Goal: Information Seeking & Learning: Learn about a topic

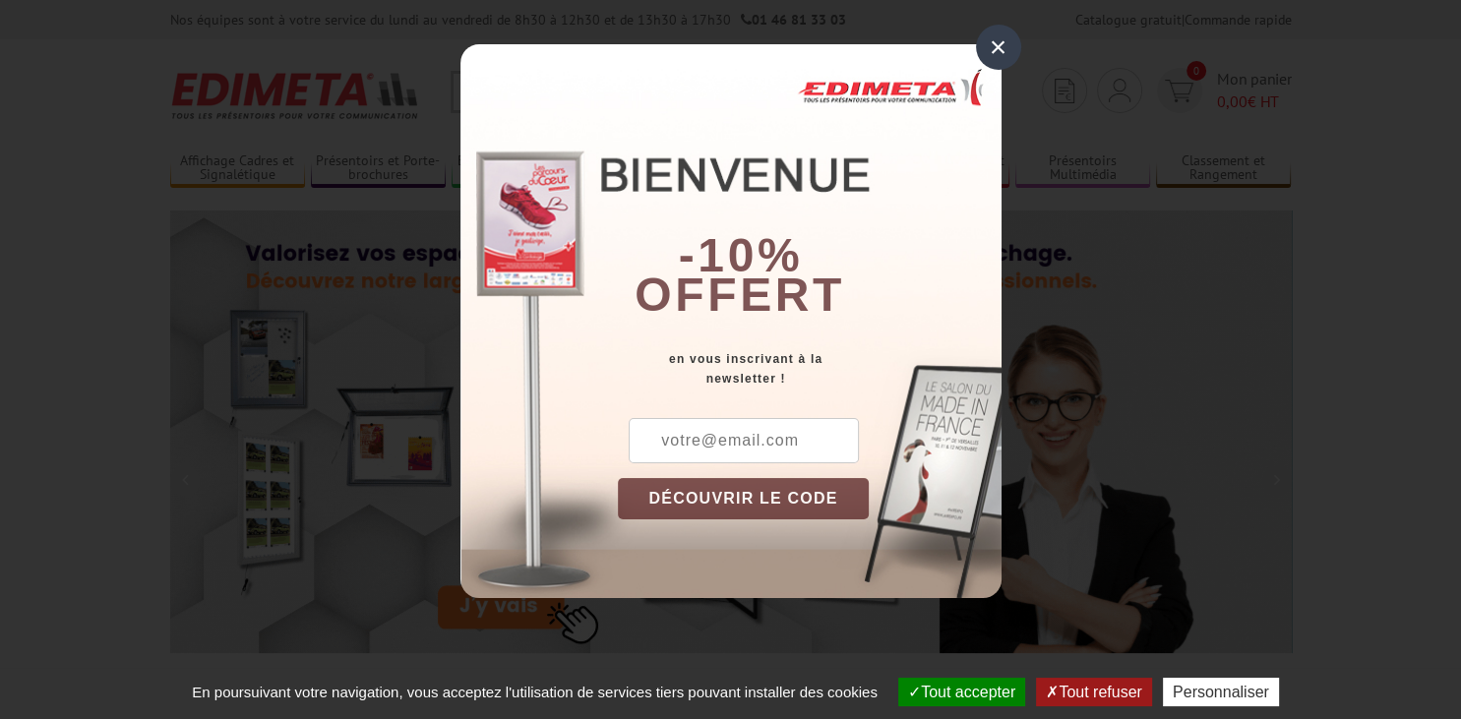
click at [978, 64] on div "-10% offert" at bounding box center [810, 197] width 384 height 266
click at [995, 51] on div "×" at bounding box center [998, 47] width 45 height 45
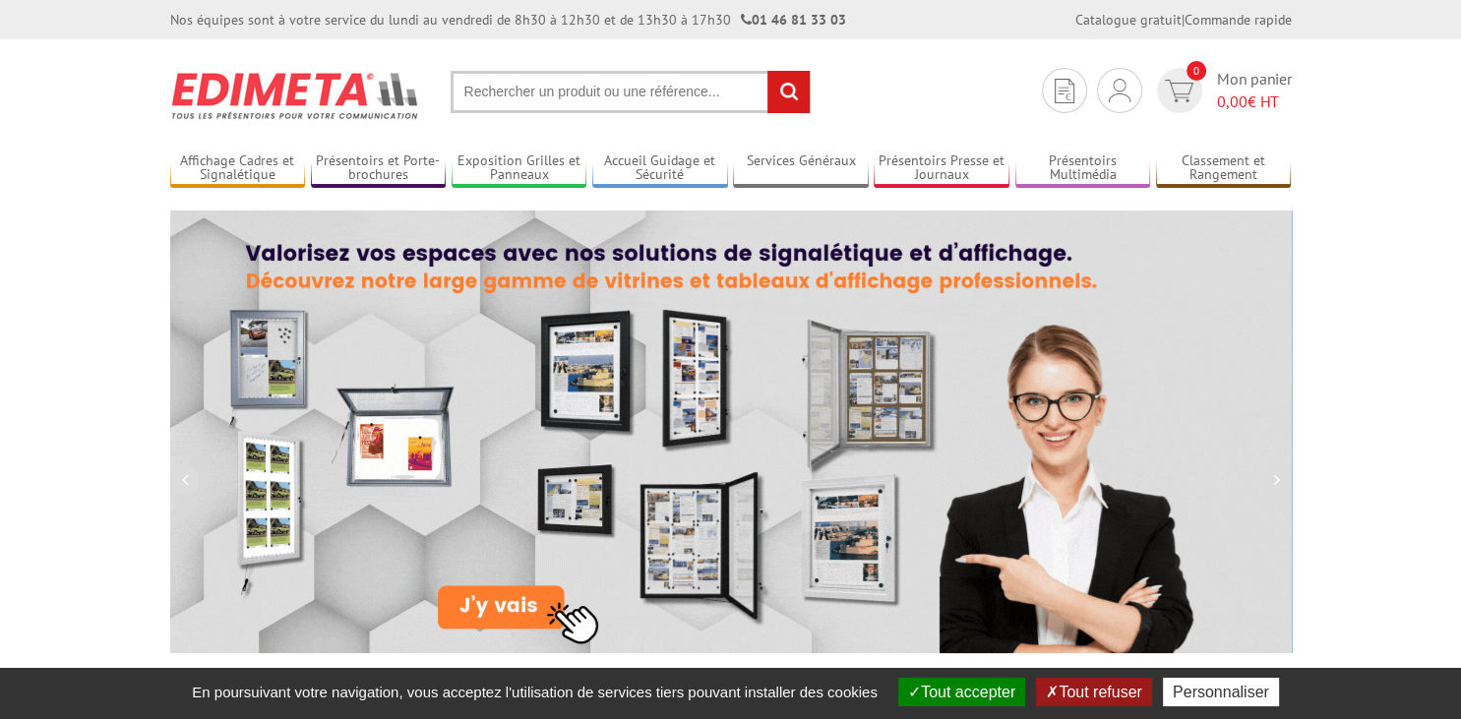
click at [573, 104] on input "text" at bounding box center [631, 92] width 360 height 42
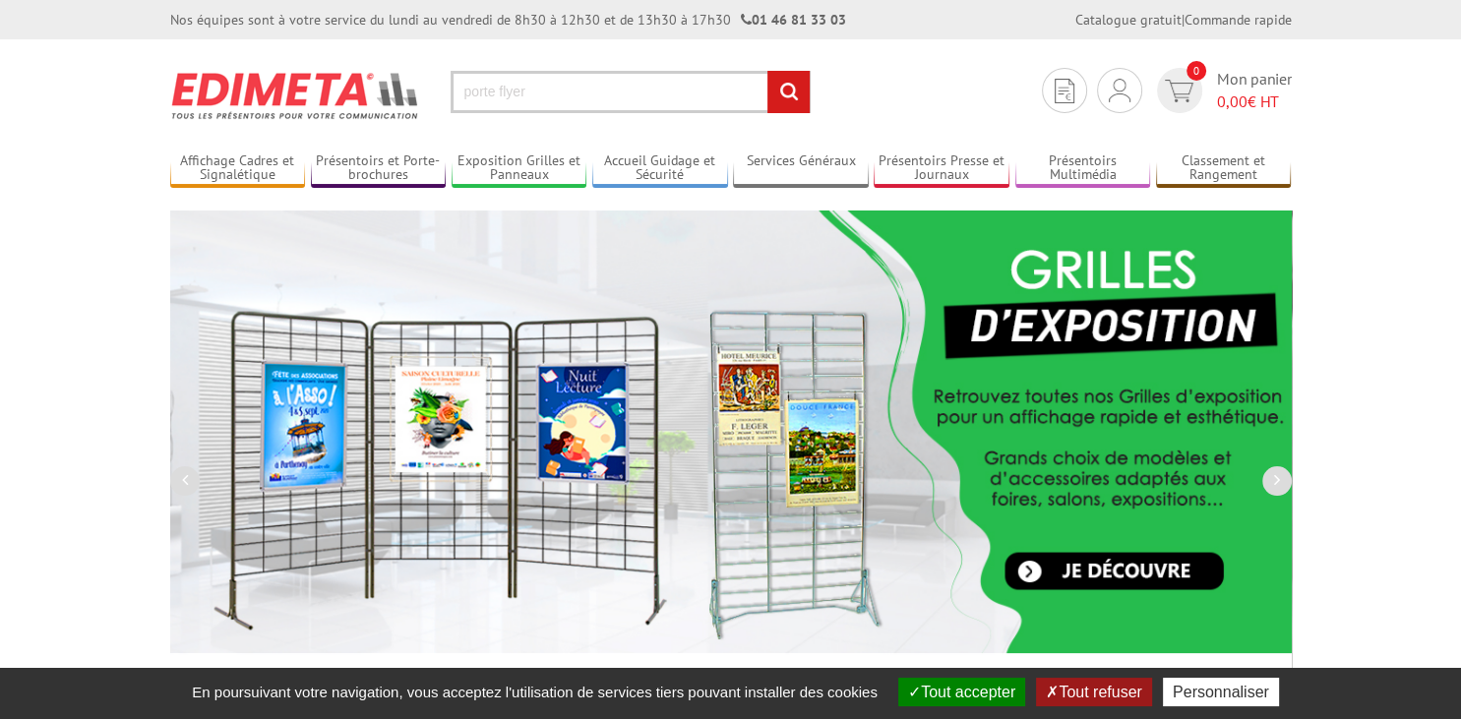
type input "porte flyer"
click at [767, 71] on input "rechercher" at bounding box center [788, 92] width 42 height 42
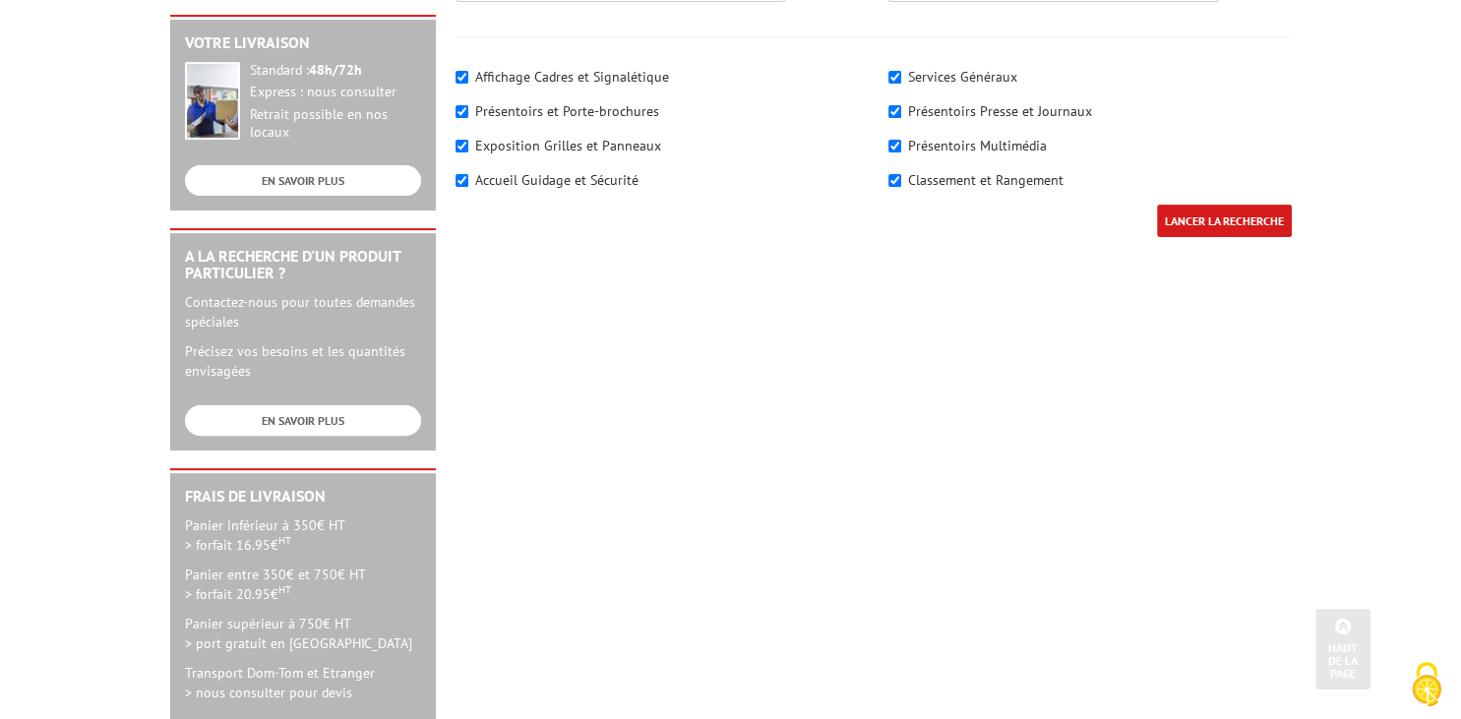
scroll to position [103, 0]
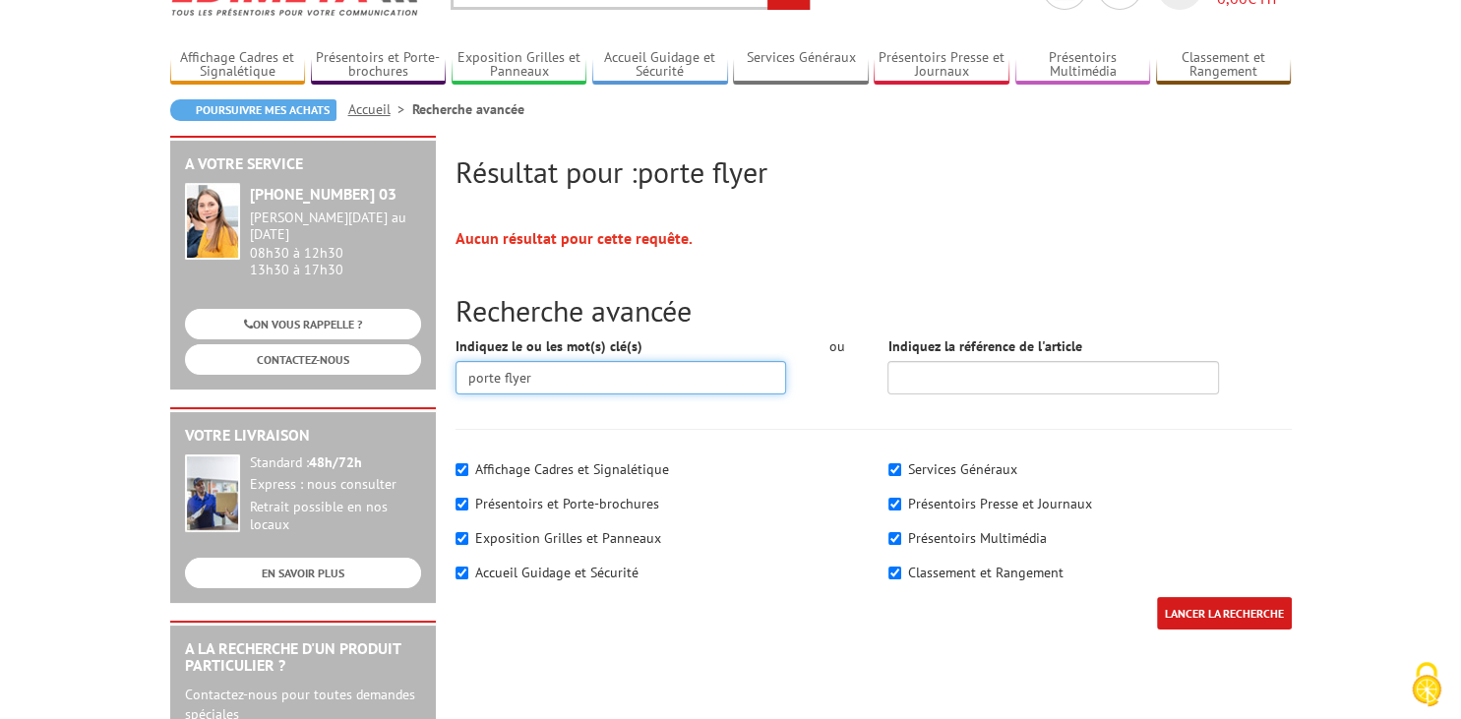
drag, startPoint x: 506, startPoint y: 379, endPoint x: 577, endPoint y: 389, distance: 72.5
click at [573, 387] on input "porte flyer" at bounding box center [621, 377] width 332 height 33
type input "porte document"
click at [1157, 597] on input "LANCER LA RECHERCHE" at bounding box center [1224, 613] width 135 height 32
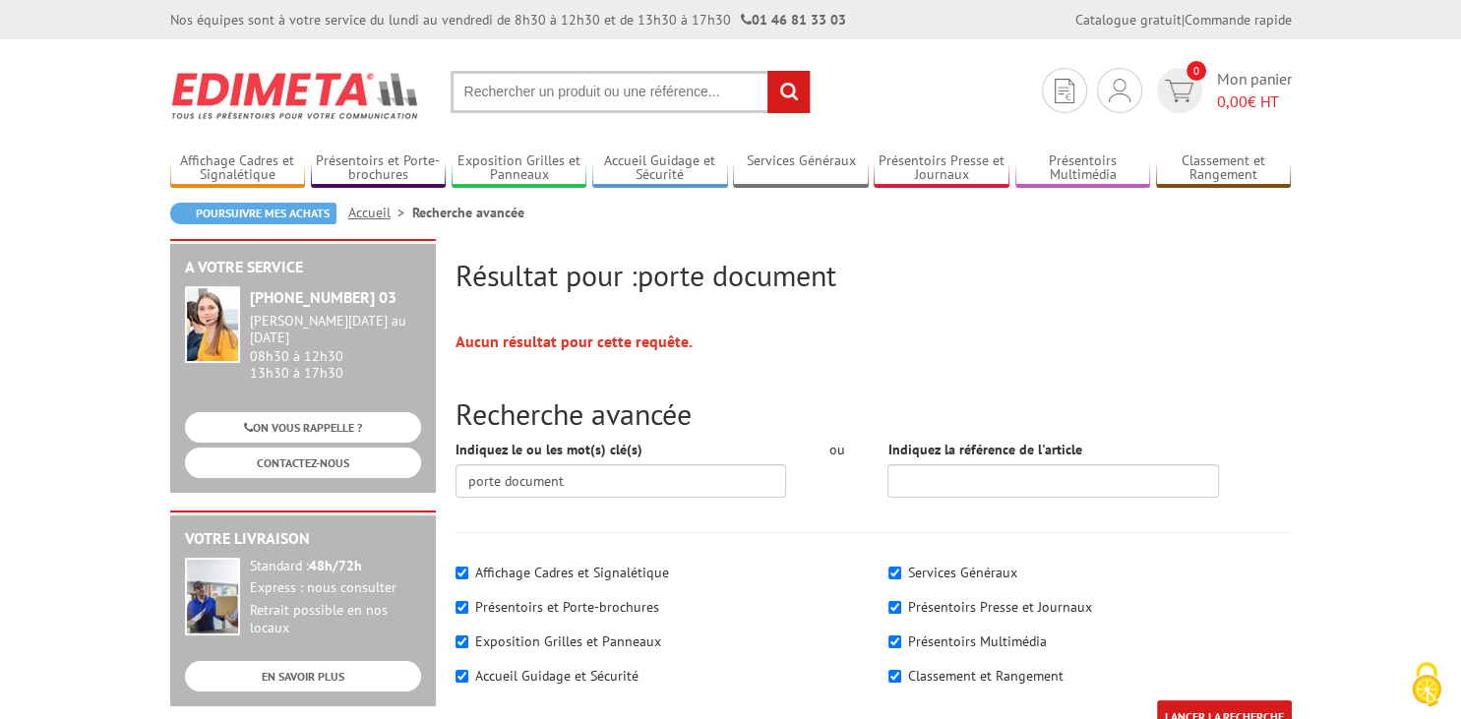
click at [577, 607] on label "Présentoirs et Porte-brochures" at bounding box center [567, 607] width 184 height 18
click at [468, 607] on input"] "Présentoirs et Porte-brochures" at bounding box center [461, 607] width 13 height 13
click at [598, 602] on label "Présentoirs et Porte-brochures" at bounding box center [567, 607] width 184 height 18
click at [468, 602] on input"] "Présentoirs et Porte-brochures" at bounding box center [461, 607] width 13 height 13
checkbox input"] "true"
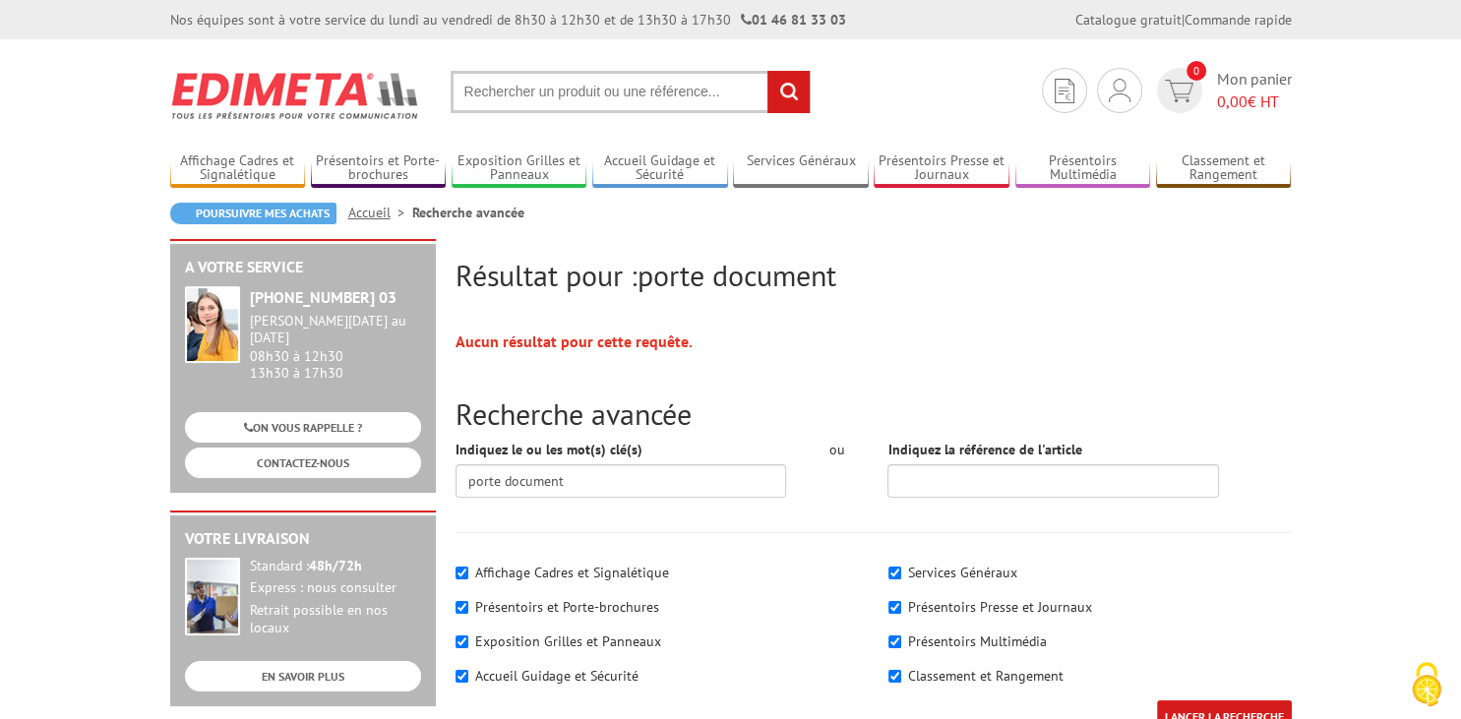
click at [573, 102] on input "text" at bounding box center [631, 92] width 360 height 42
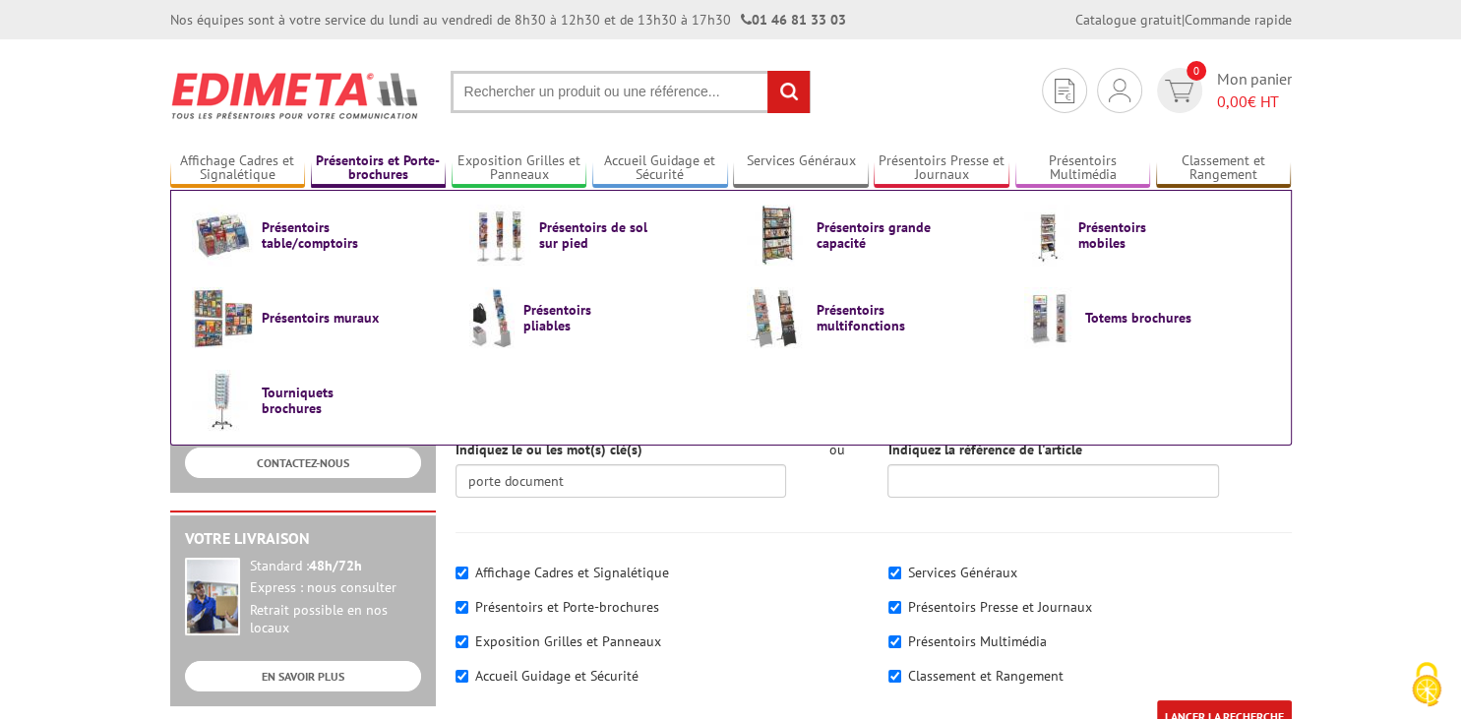
click at [398, 164] on link "Présentoirs et Porte-brochures" at bounding box center [379, 168] width 136 height 32
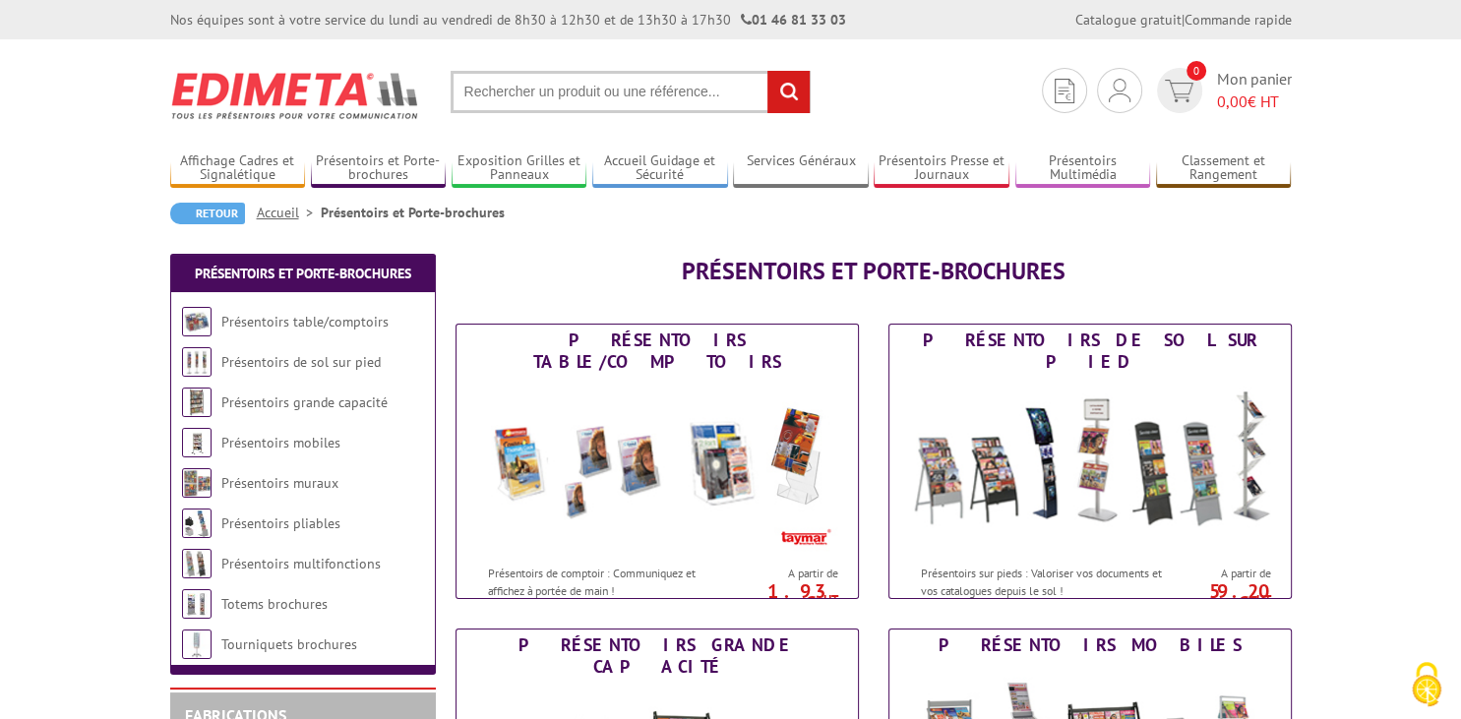
click at [551, 96] on input "text" at bounding box center [631, 92] width 360 height 42
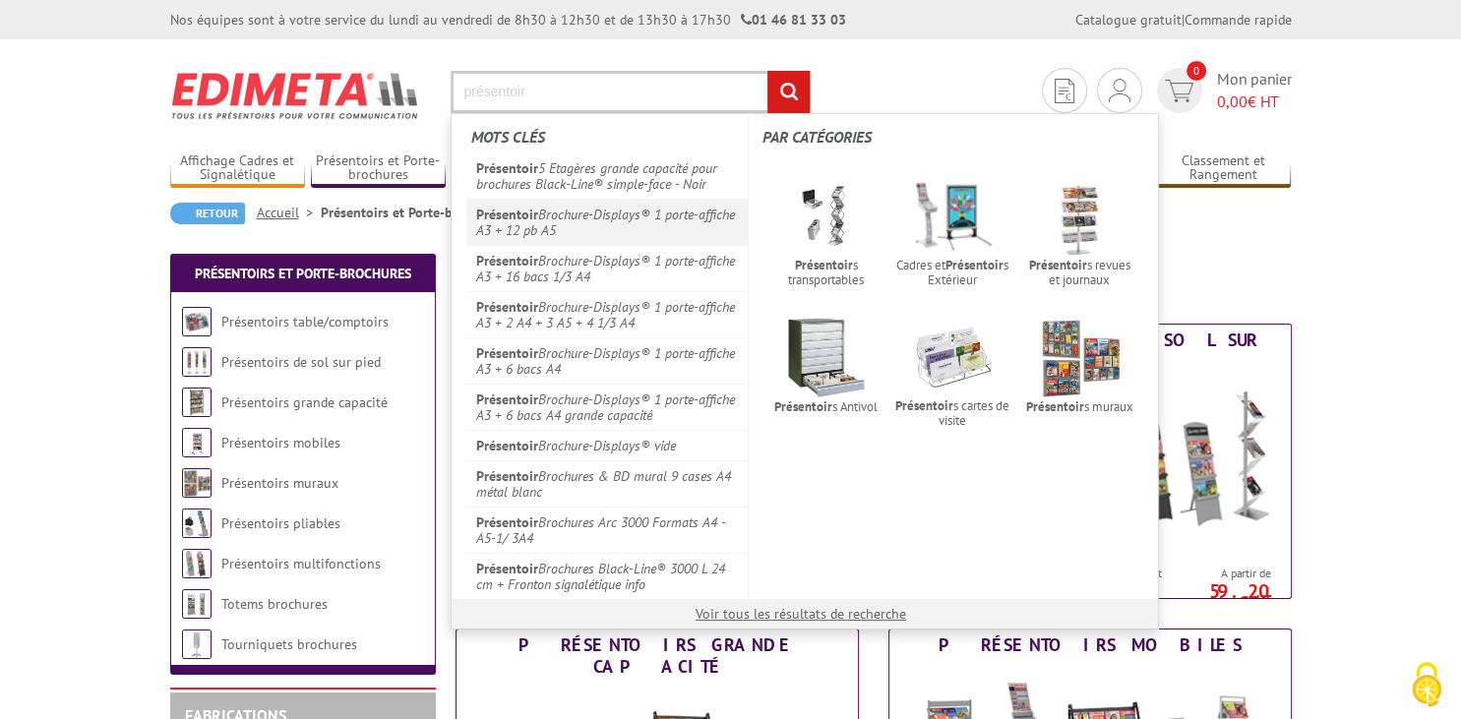
type input "présentoir"
click at [569, 213] on link "Présentoir Brochure-Displays® 1 porte-affiche A3 + 12 pb A5" at bounding box center [607, 222] width 282 height 46
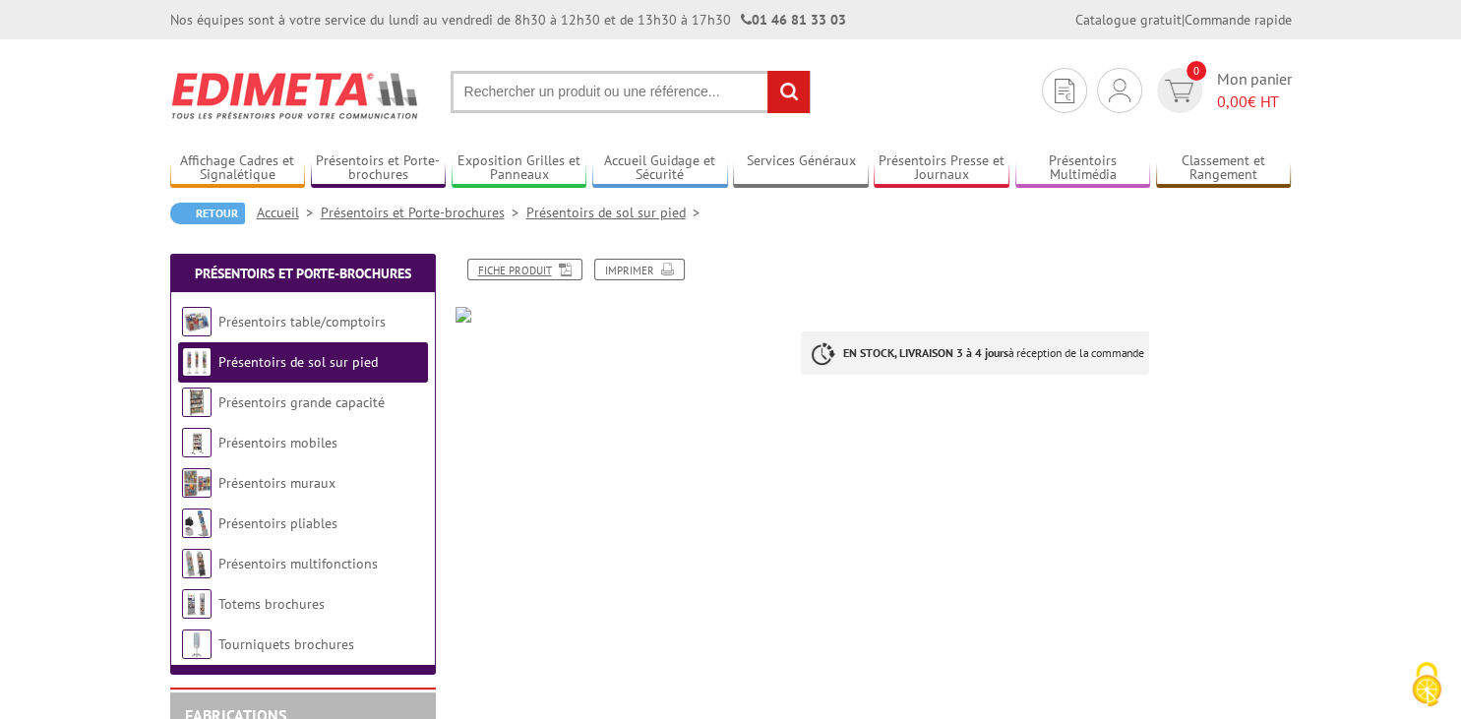
click at [533, 270] on link "Fiche produit" at bounding box center [524, 270] width 115 height 22
click at [863, 404] on div "Fiche produit Imprimer EN STOCK, LIVRAISON 3 à 4 jours à réception de la comman…" at bounding box center [874, 358] width 866 height 198
click at [639, 93] on input "text" at bounding box center [631, 92] width 360 height 42
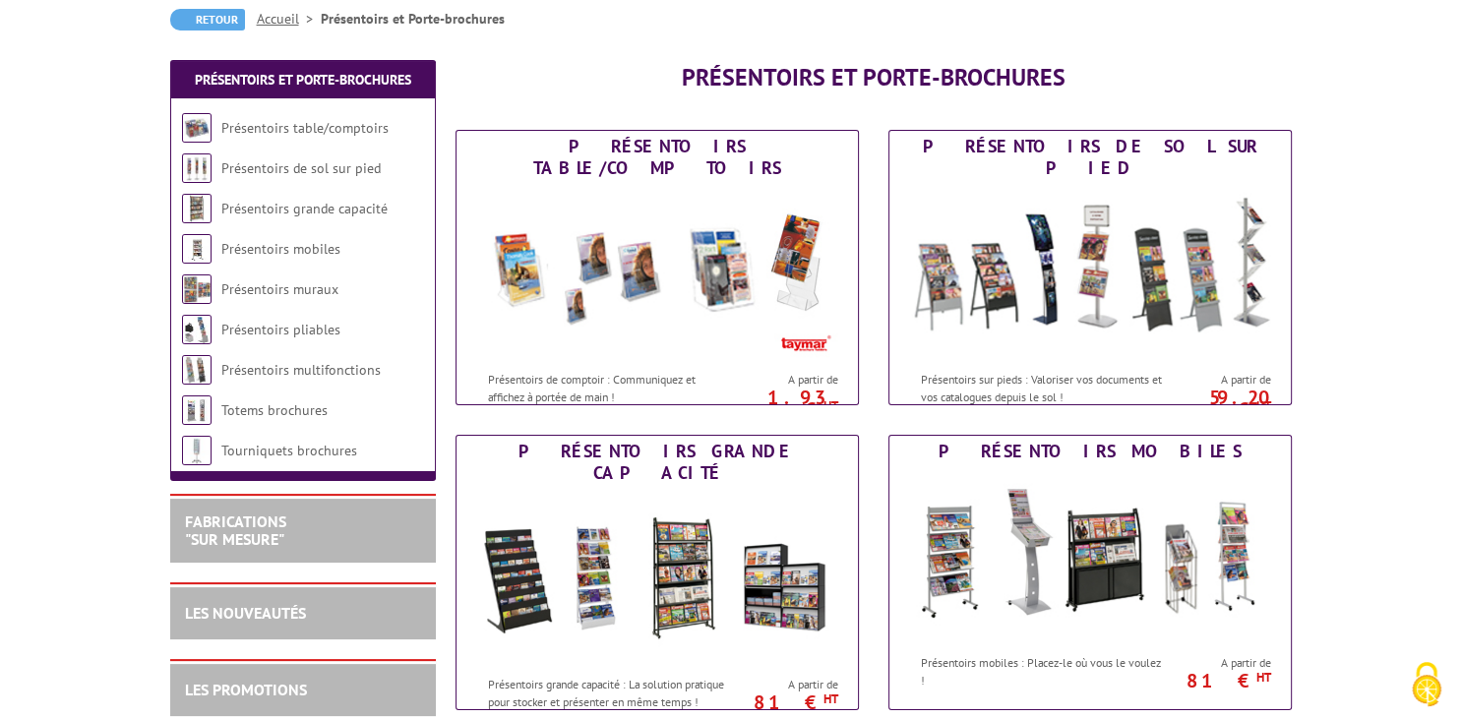
scroll to position [208, 0]
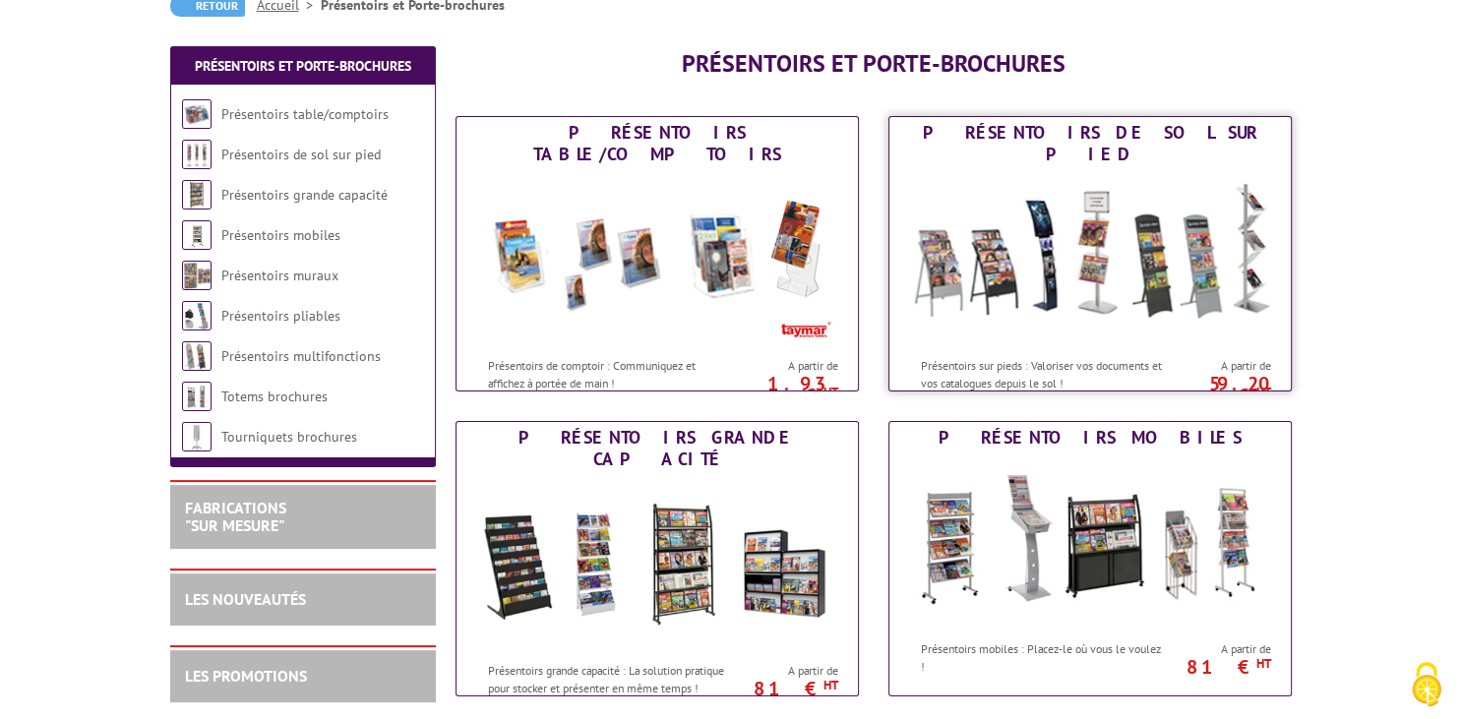
click at [1107, 211] on img at bounding box center [1090, 258] width 364 height 177
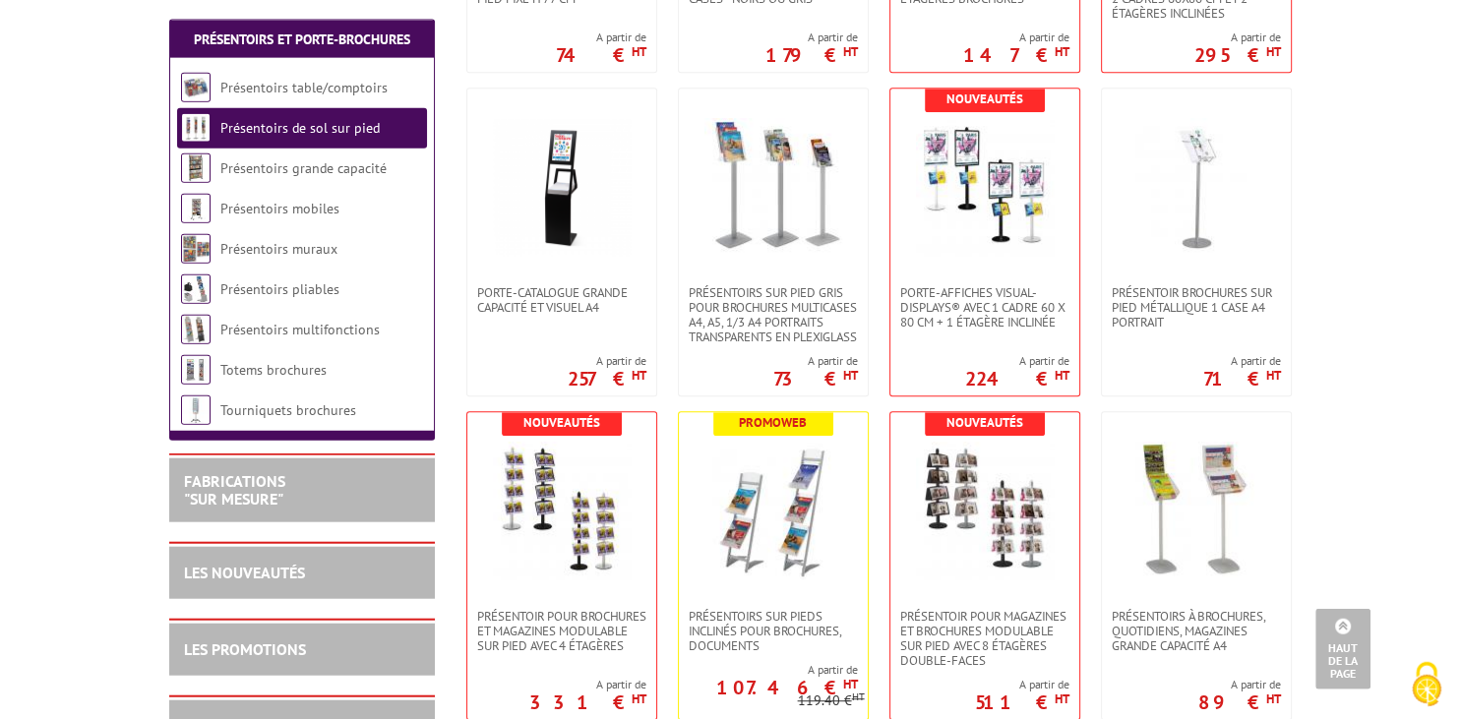
scroll to position [1039, 0]
